Goal: Participate in discussion

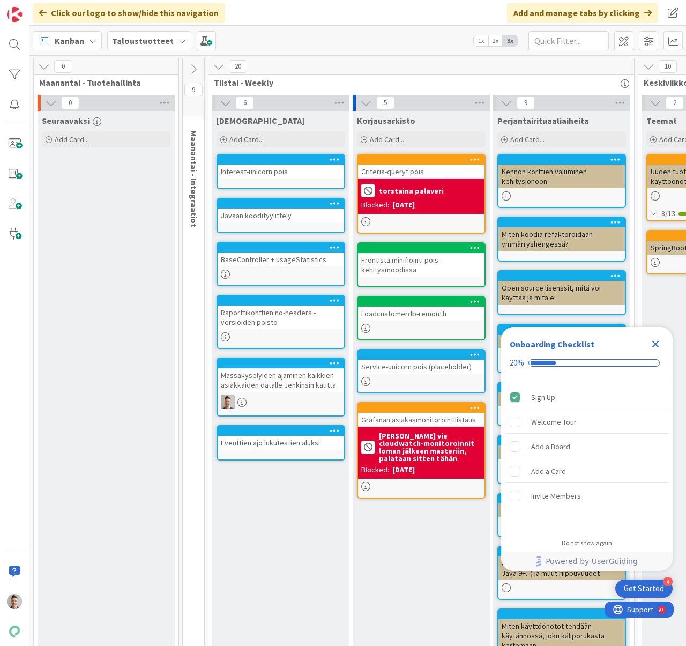
click at [654, 342] on icon "Close Checklist" at bounding box center [656, 344] width 7 height 7
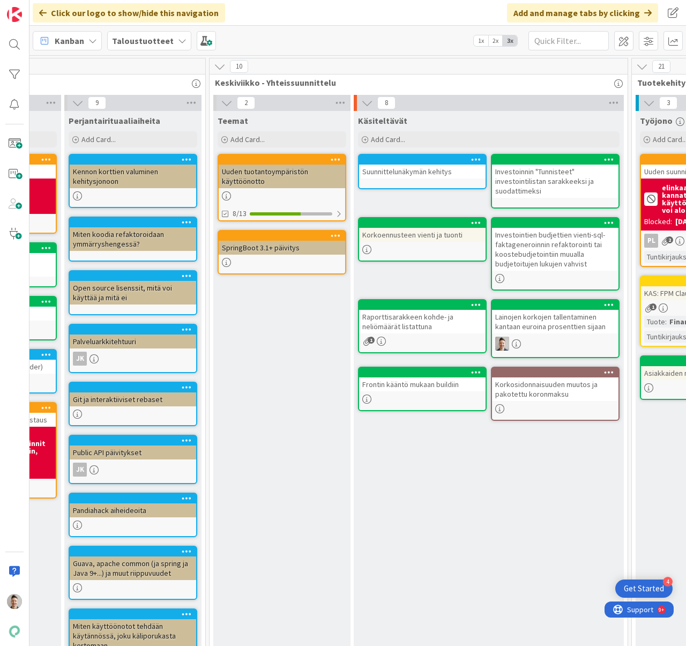
scroll to position [0, 515]
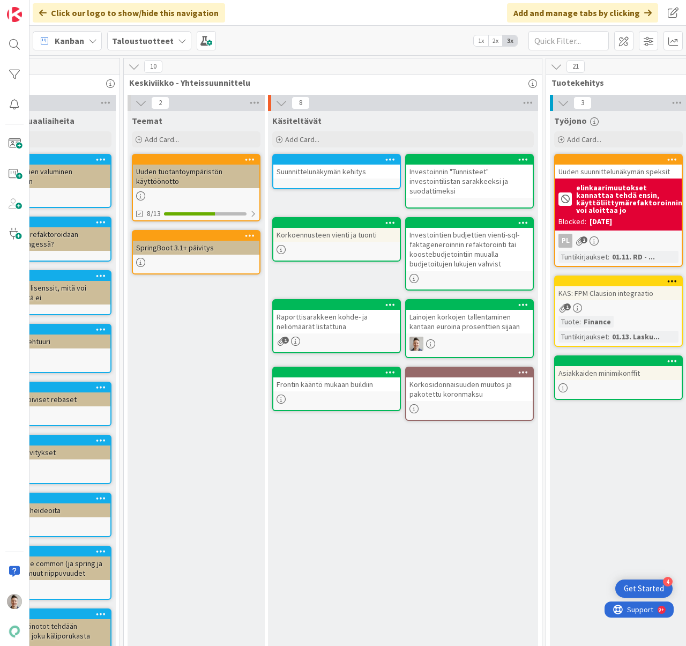
click at [465, 323] on div "Lainojen korkojen tallentaminen kantaan euroina prosenttien sijaan" at bounding box center [469, 322] width 127 height 24
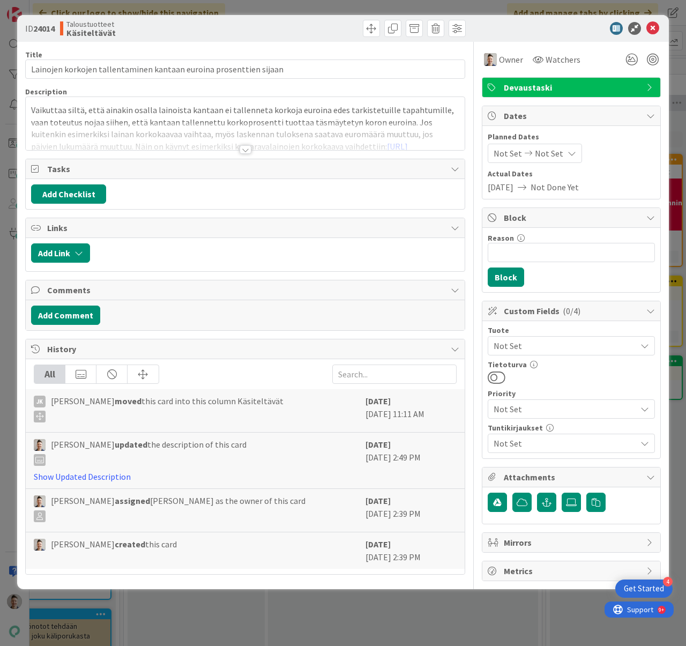
click at [244, 150] on div at bounding box center [246, 149] width 12 height 9
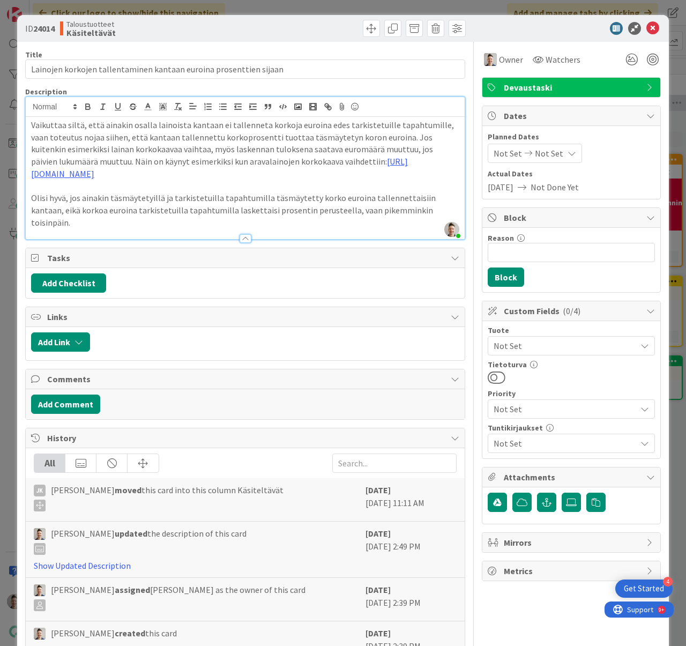
click at [182, 124] on p "Vaikuttaa siltä, että ainakin osalla lainoista kantaan ei tallenneta korkoja eu…" at bounding box center [245, 149] width 428 height 61
click at [394, 174] on p "Vaikuttaa siltä, että ainakin osalla lainoista (ehkä vain aravalainoilla?) kant…" at bounding box center [245, 149] width 428 height 61
click at [647, 29] on icon at bounding box center [653, 28] width 13 height 13
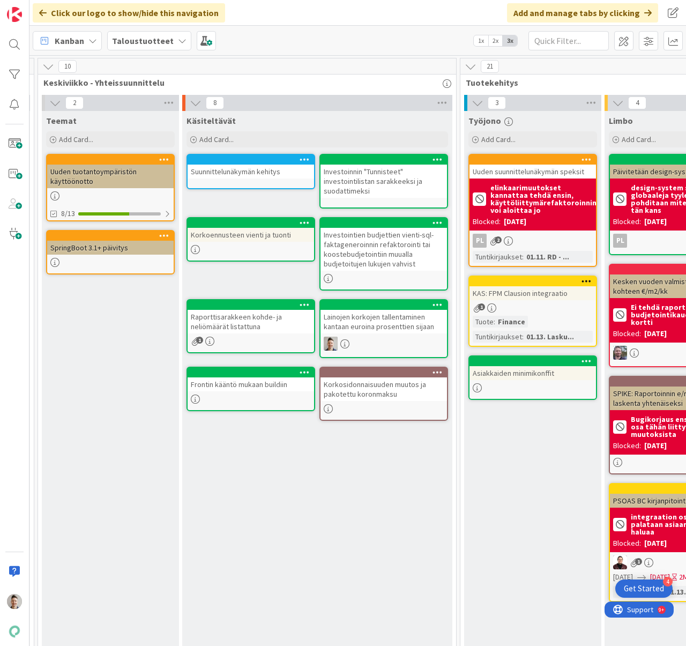
scroll to position [0, 643]
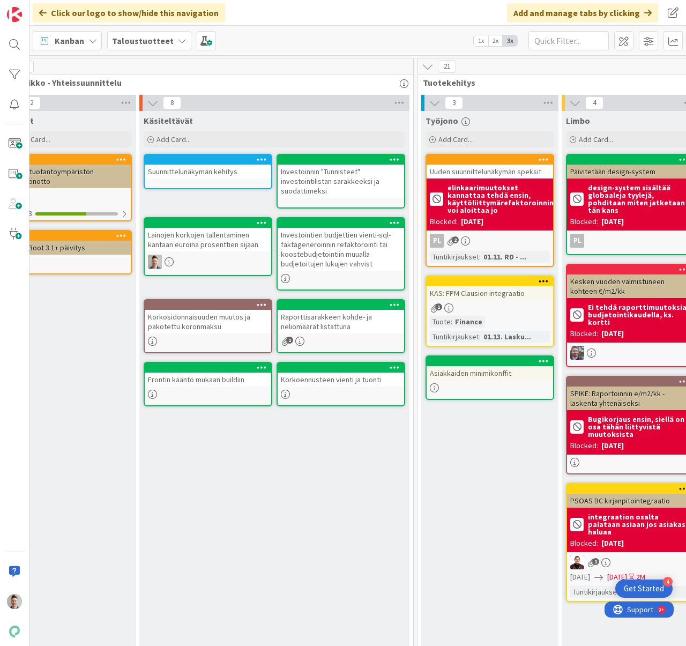
click at [226, 321] on div "Korkosidonnaisuuden muutos ja pakotettu koronmaksu" at bounding box center [208, 322] width 127 height 24
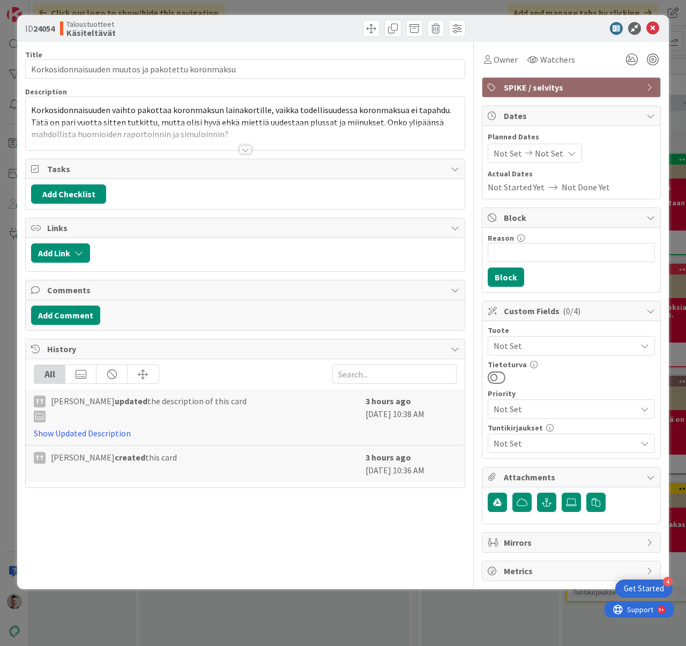
click at [246, 149] on div at bounding box center [246, 149] width 12 height 9
